Goal: Transaction & Acquisition: Download file/media

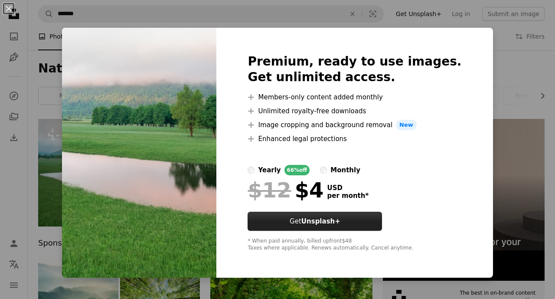
click at [342, 227] on button "Get Unsplash+" at bounding box center [315, 221] width 134 height 19
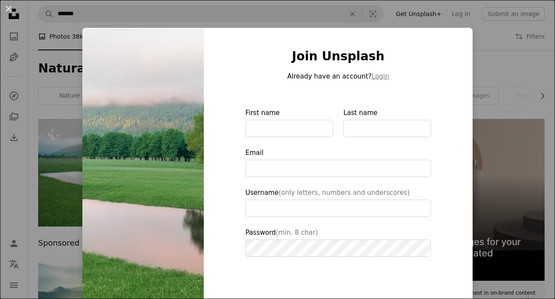
click at [475, 33] on div "An X shape Join Unsplash Already have an account? Login First name Last name Em…" at bounding box center [277, 149] width 555 height 299
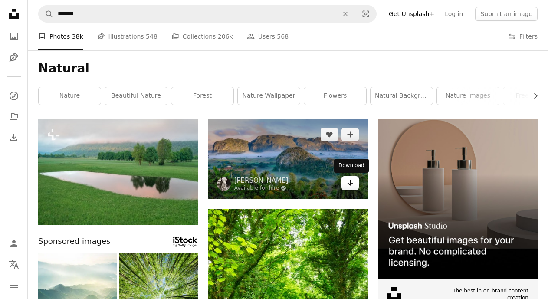
click at [350, 187] on icon "Arrow pointing down" at bounding box center [350, 182] width 7 height 10
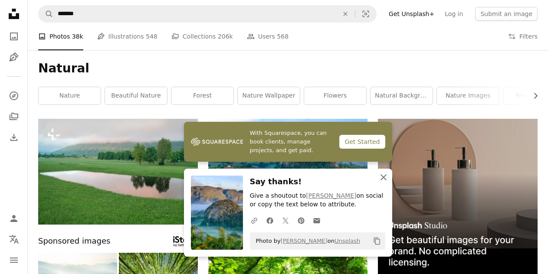
click at [383, 174] on icon "An X shape" at bounding box center [383, 177] width 10 height 10
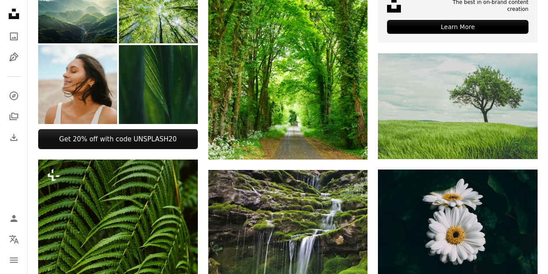
scroll to position [282, 0]
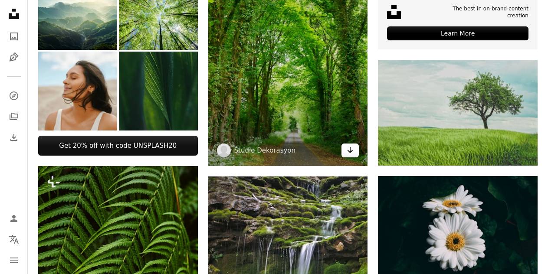
click at [346, 151] on link "Arrow pointing down" at bounding box center [349, 151] width 17 height 14
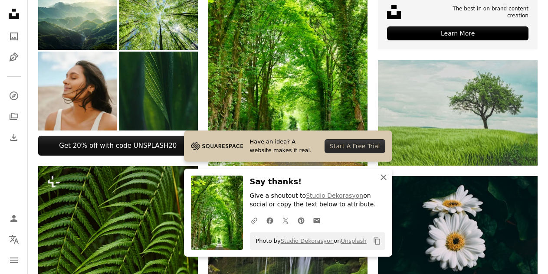
click at [383, 178] on icon "button" at bounding box center [383, 177] width 6 height 6
